Goal: Information Seeking & Learning: Learn about a topic

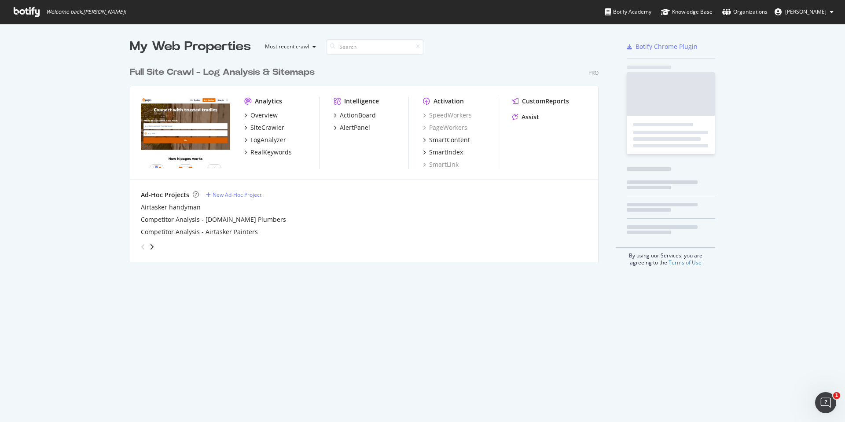
scroll to position [207, 476]
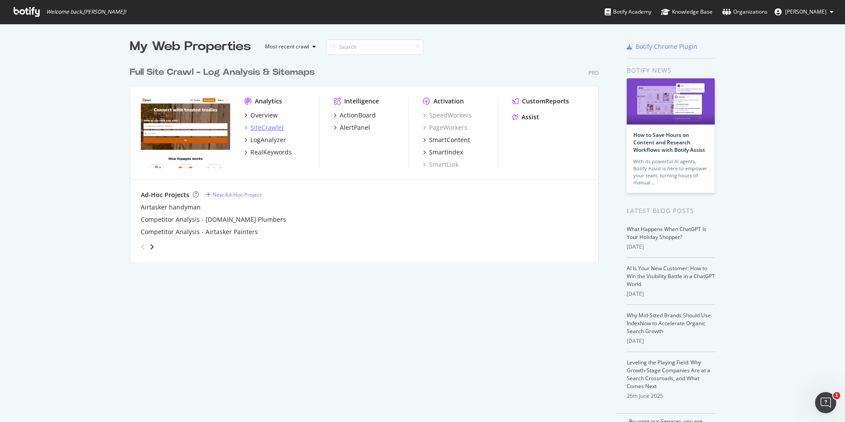
click at [264, 127] on div "SiteCrawler" at bounding box center [268, 127] width 34 height 9
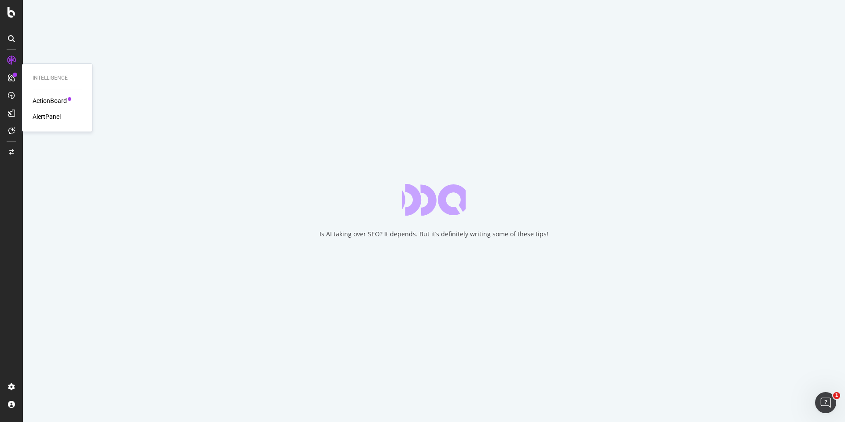
click at [55, 100] on div "ActionBoard" at bounding box center [50, 100] width 34 height 9
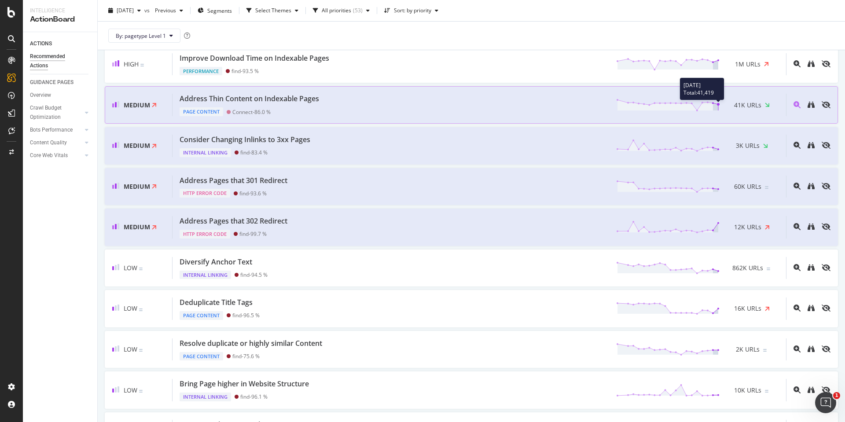
scroll to position [198, 0]
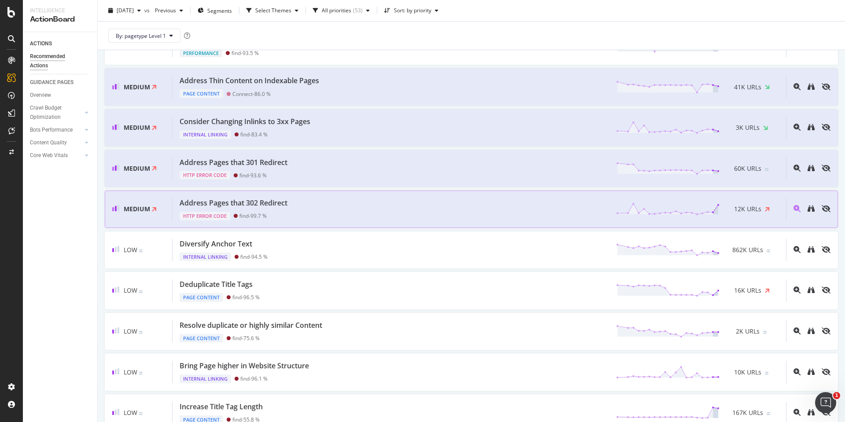
click at [588, 205] on div "Address Pages that 302 Redirect HTTP Error Code find - 99.7 % 12K URLs" at bounding box center [480, 209] width 614 height 22
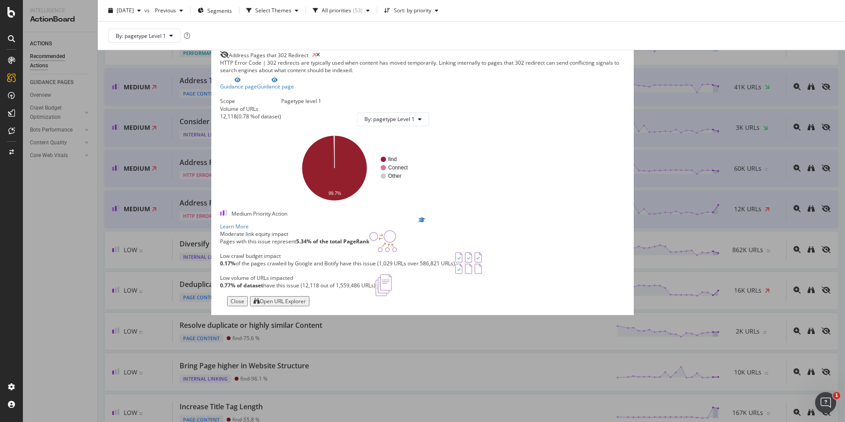
click at [320, 52] on icon "times" at bounding box center [318, 54] width 4 height 5
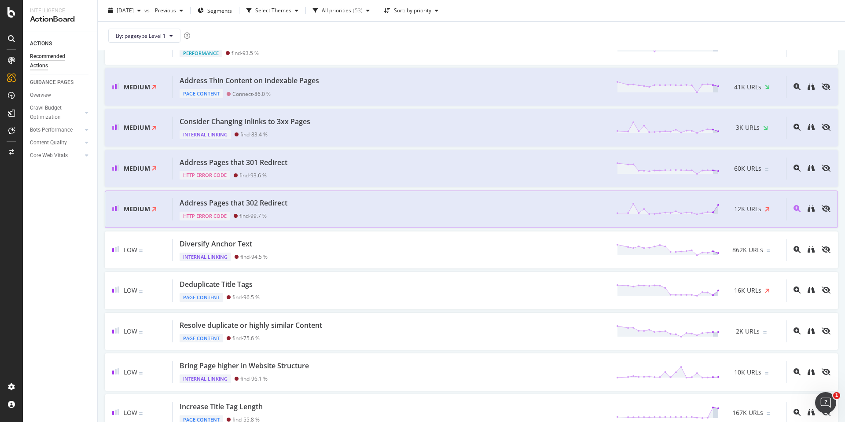
click at [584, 218] on div "Address Pages that 302 Redirect HTTP Error Code find - 99.7 % 12K URLs" at bounding box center [480, 209] width 614 height 22
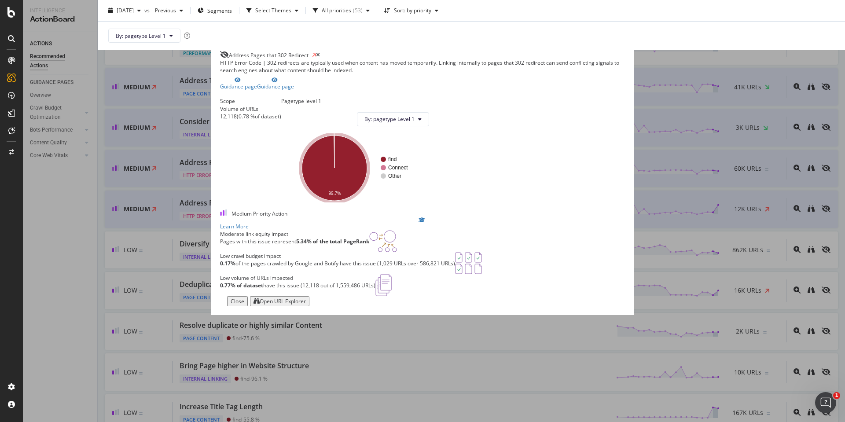
drag, startPoint x: 541, startPoint y: 174, endPoint x: 553, endPoint y: 174, distance: 11.9
click at [422, 162] on g "find" at bounding box center [401, 159] width 41 height 6
click at [306, 305] on div "Open URL Explorer" at bounding box center [283, 301] width 46 height 7
